Goal: Transaction & Acquisition: Purchase product/service

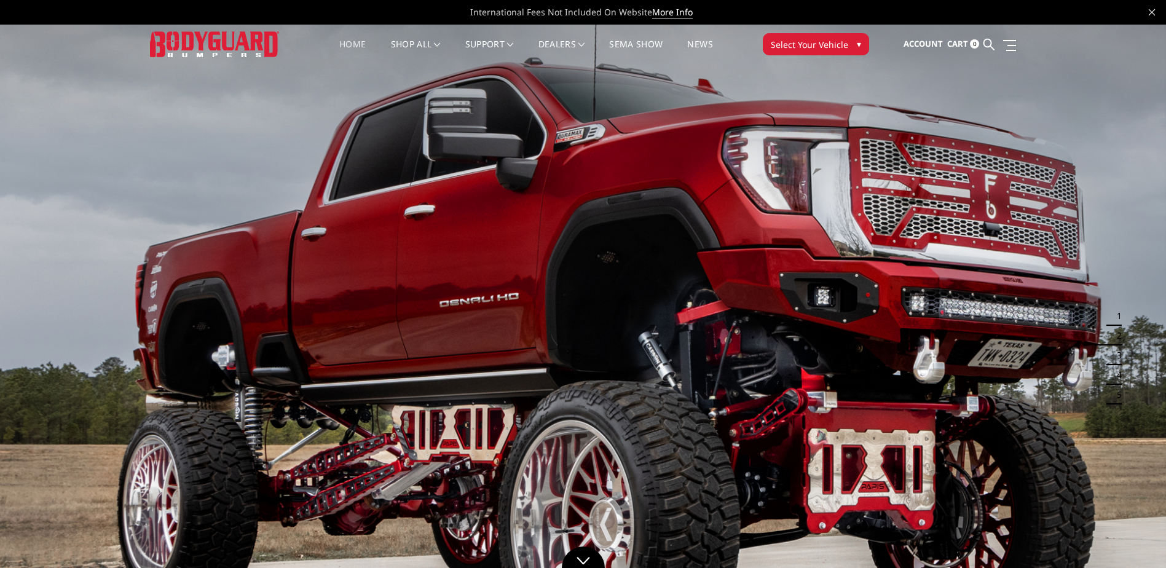
click at [835, 51] on button "Select Your Vehicle ▾" at bounding box center [816, 44] width 106 height 22
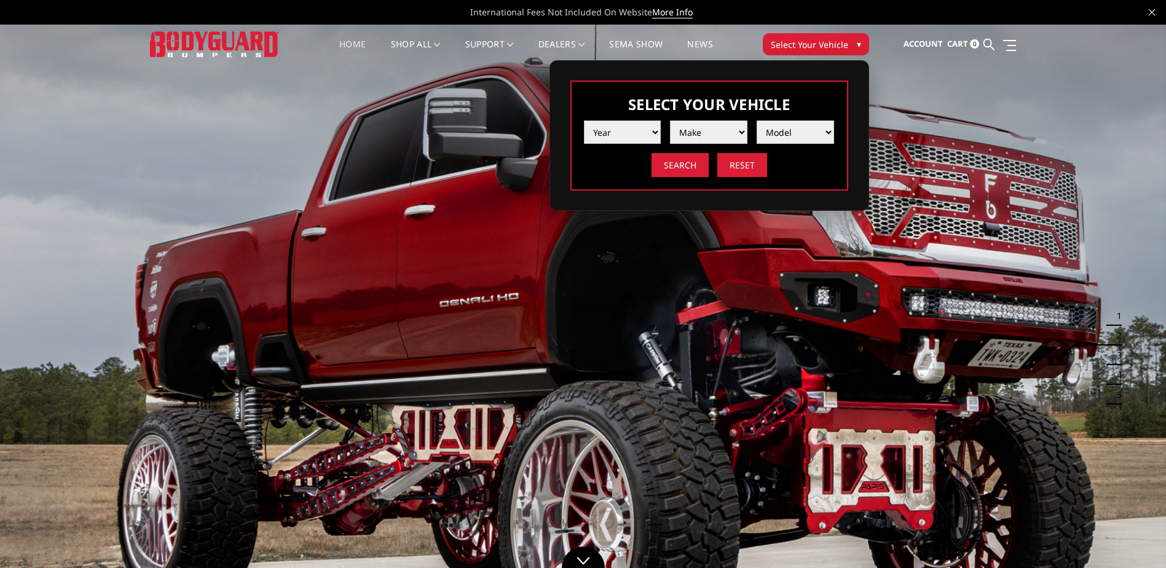
click at [636, 130] on select "Year [DATE] 2024 2023 2022 2021 2020 2019 2018 2017 2016 2015 2014 2013 2012 20…" at bounding box center [622, 132] width 77 height 23
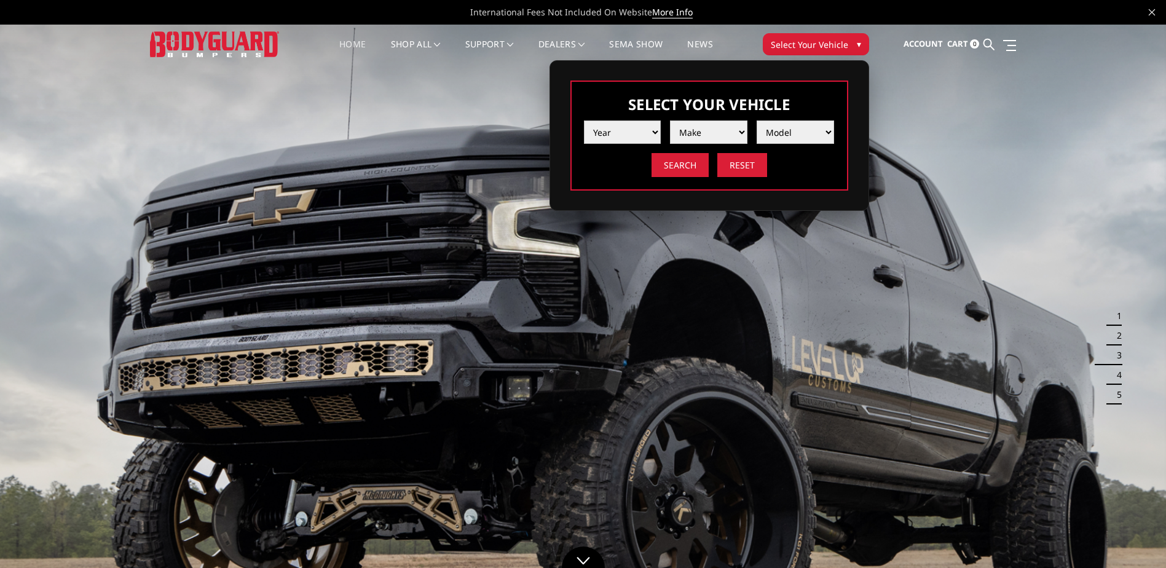
select select "yr_2011"
click at [584, 121] on select "Year [DATE] 2024 2023 2022 2021 2020 2019 2018 2017 2016 2015 2014 2013 2012 20…" at bounding box center [622, 132] width 77 height 23
click at [714, 129] on select "Make Chevrolet Ford GMC Ram Toyota" at bounding box center [708, 132] width 77 height 23
select select "mk_ford"
click at [670, 121] on select "Make Chevrolet Ford GMC Ram Toyota" at bounding box center [708, 132] width 77 height 23
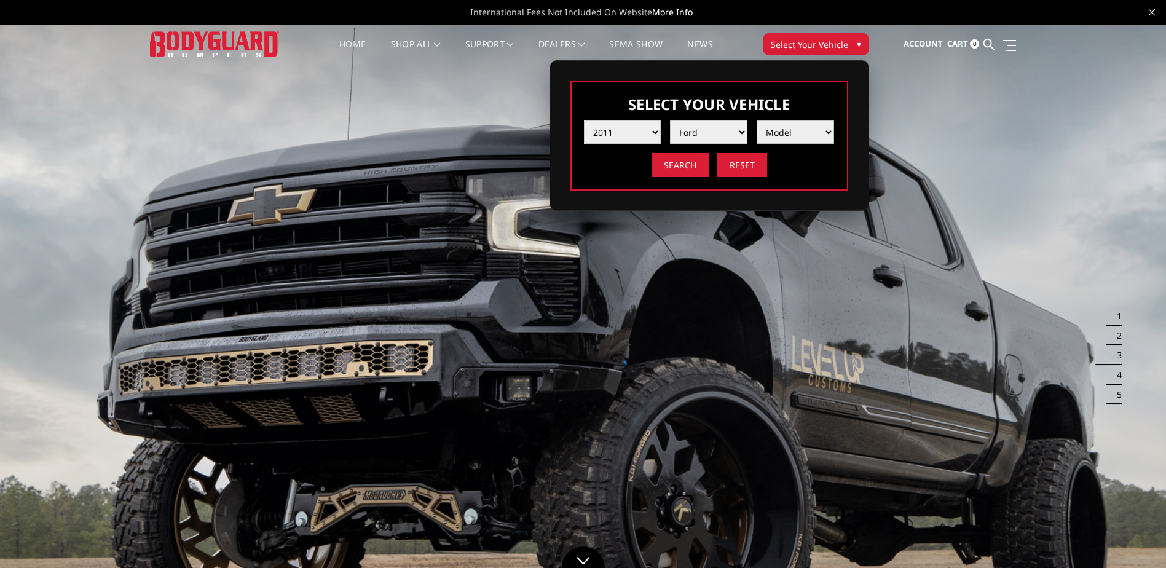
click at [793, 133] on select "Model F250 / F350 F450 F550" at bounding box center [795, 132] width 77 height 23
select select "md_f250-f350"
click at [757, 121] on select "Model F250 / F350 F450 F550" at bounding box center [795, 132] width 77 height 23
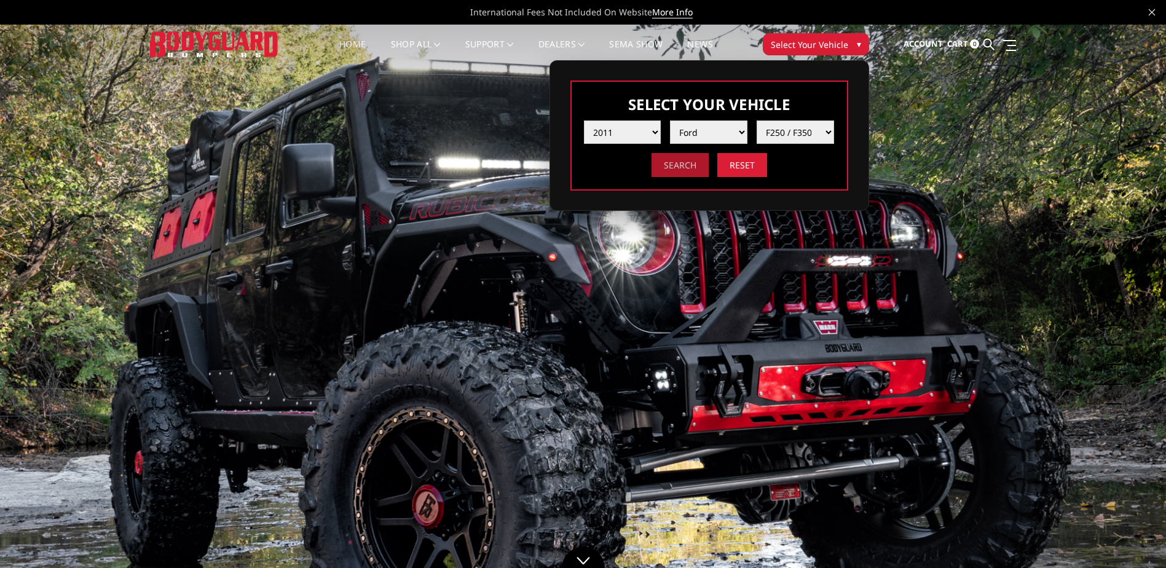
click at [675, 171] on input "Search" at bounding box center [680, 165] width 57 height 24
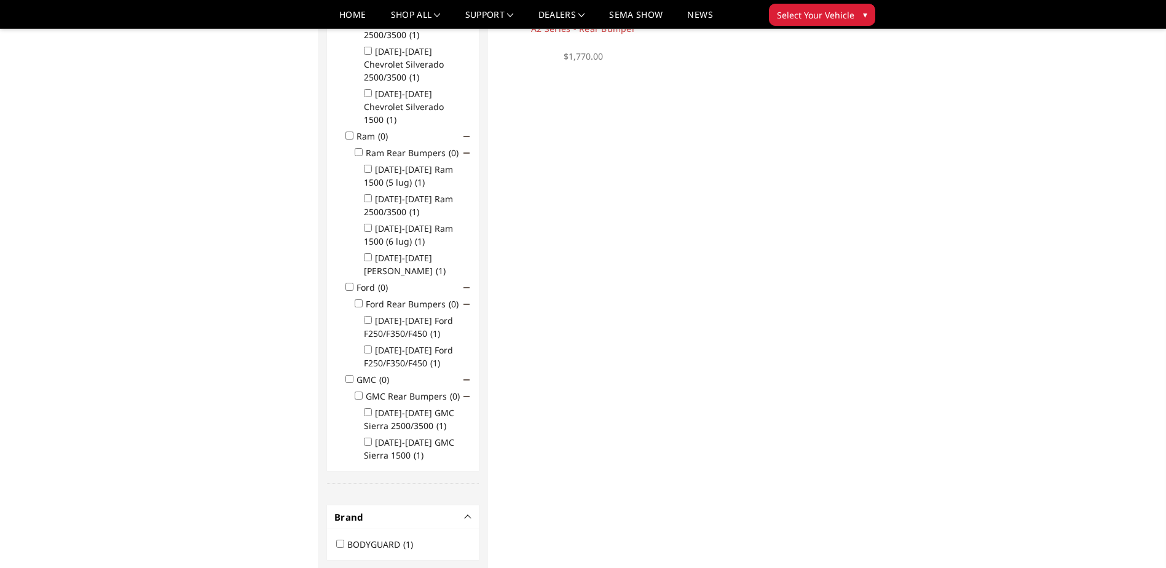
scroll to position [307, 0]
click at [422, 311] on label "1999-2016 Ford F250/F350/F450 (1)" at bounding box center [408, 323] width 89 height 25
click at [372, 312] on input "1999-2016 Ford F250/F350/F450 (1)" at bounding box center [368, 316] width 8 height 8
checkbox input "true"
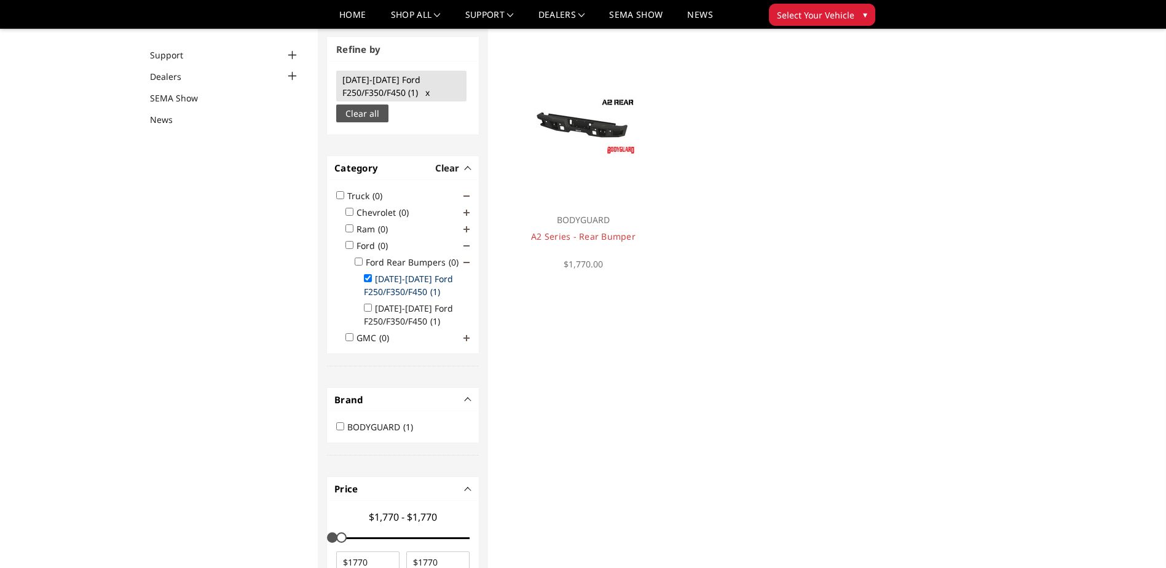
scroll to position [93, 0]
